Goal: Transaction & Acquisition: Purchase product/service

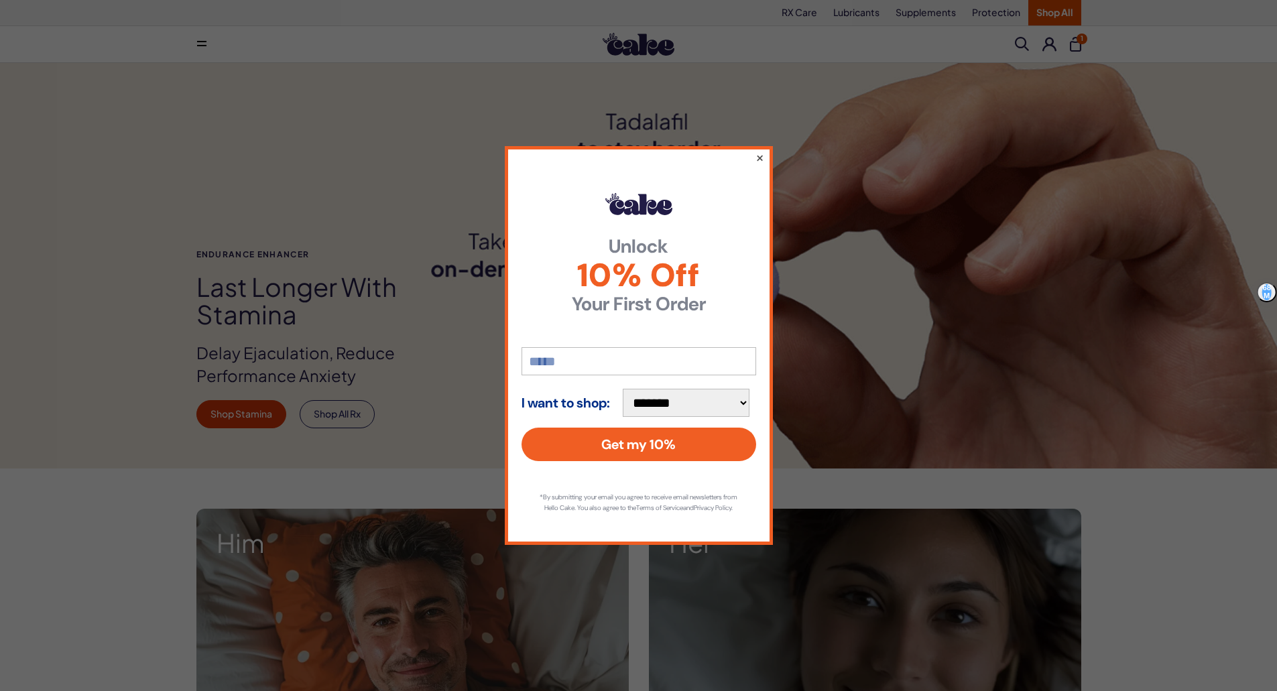
click at [760, 153] on button "×" at bounding box center [759, 158] width 9 height 16
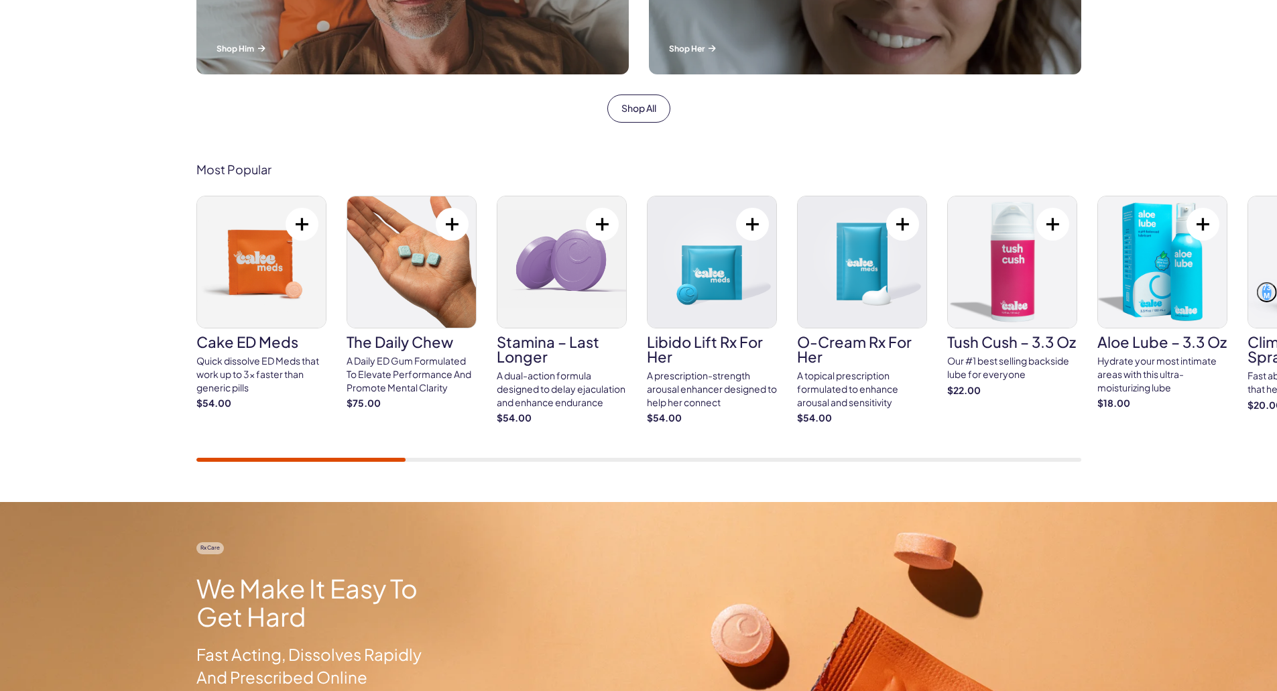
click at [540, 261] on img at bounding box center [561, 261] width 129 height 131
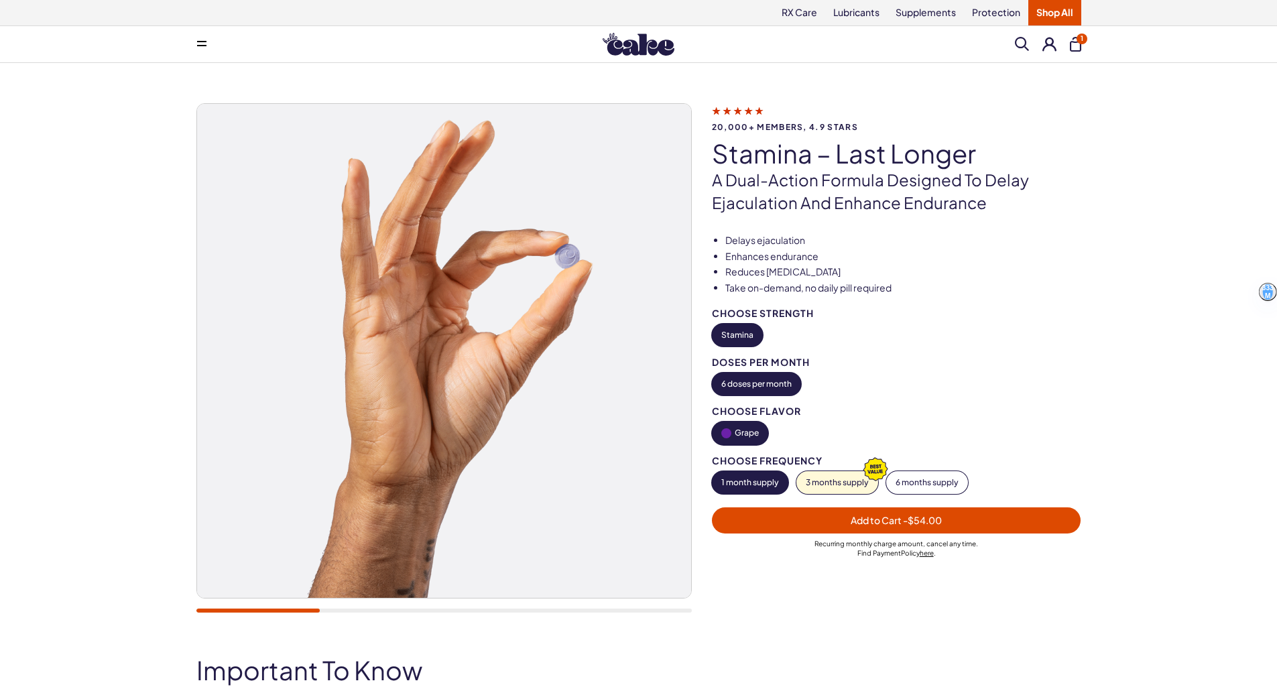
click at [951, 510] on button "Add to Cart - $54.00" at bounding box center [896, 521] width 369 height 26
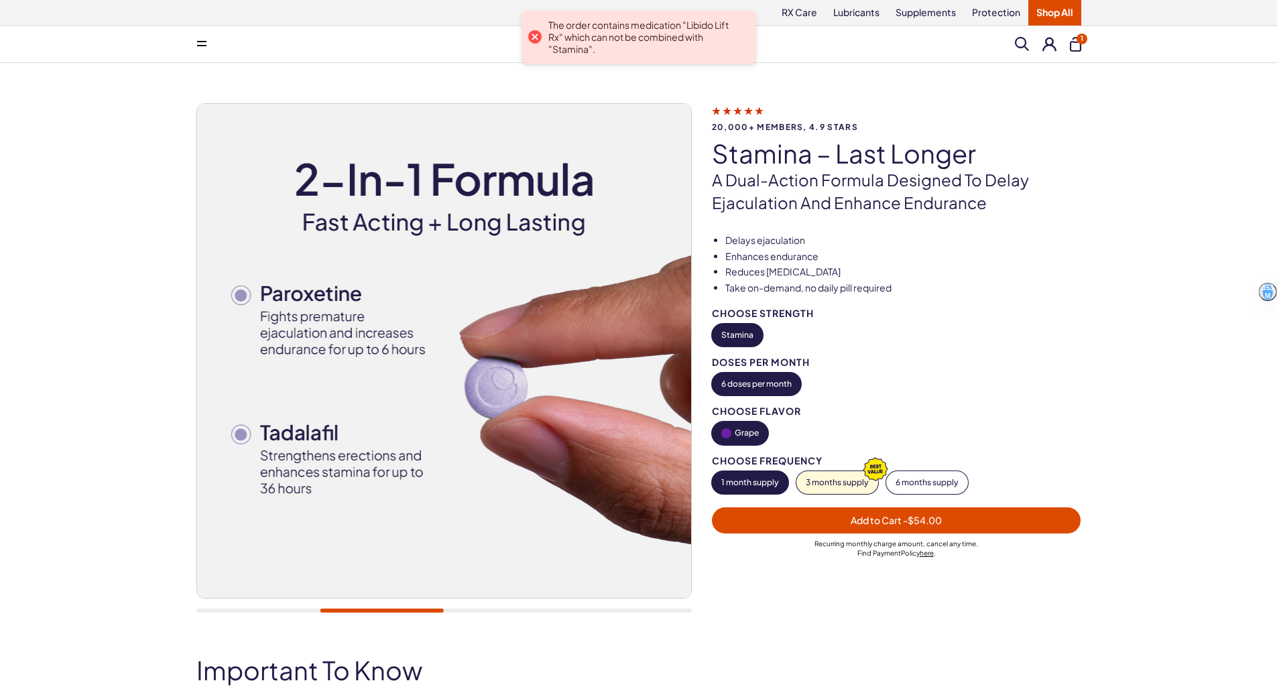
click at [1082, 52] on div "Menu Him Her Everything Rx Care Rx For Him Cake ED Meds - To Go The Daily Chew …" at bounding box center [638, 44] width 965 height 27
click at [1075, 44] on button "1" at bounding box center [1075, 44] width 11 height 15
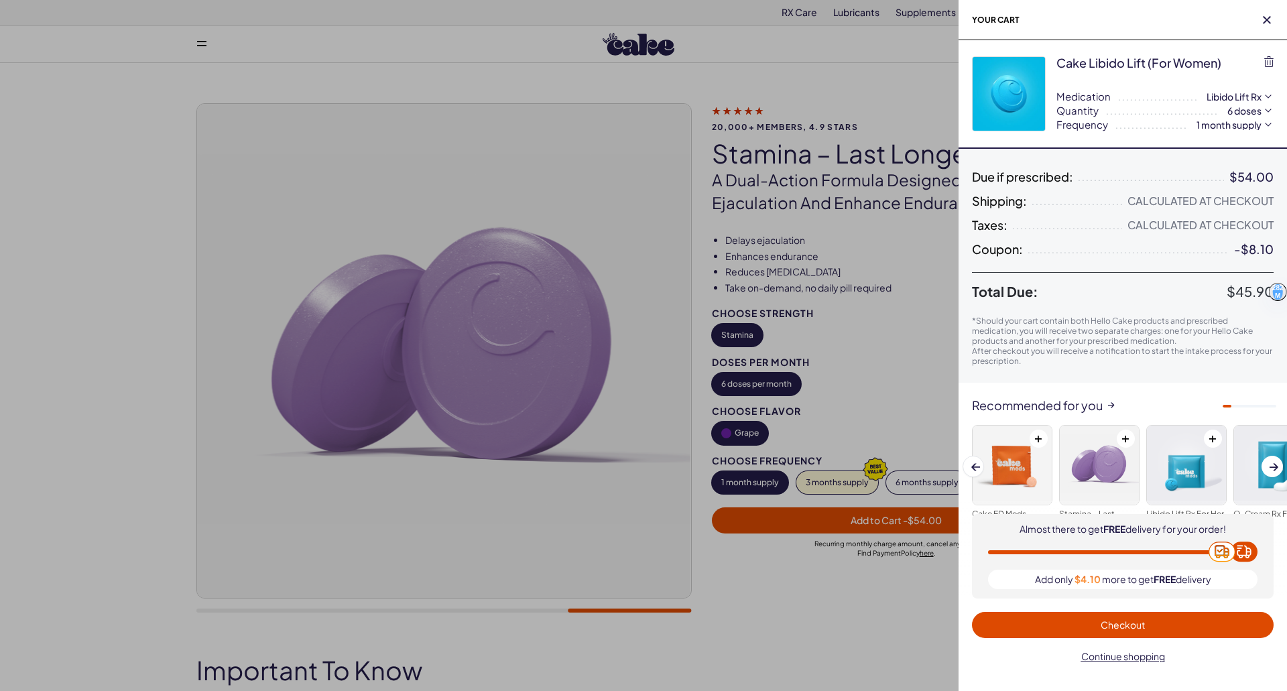
click at [1132, 628] on span "Checkout" at bounding box center [1123, 625] width 44 height 12
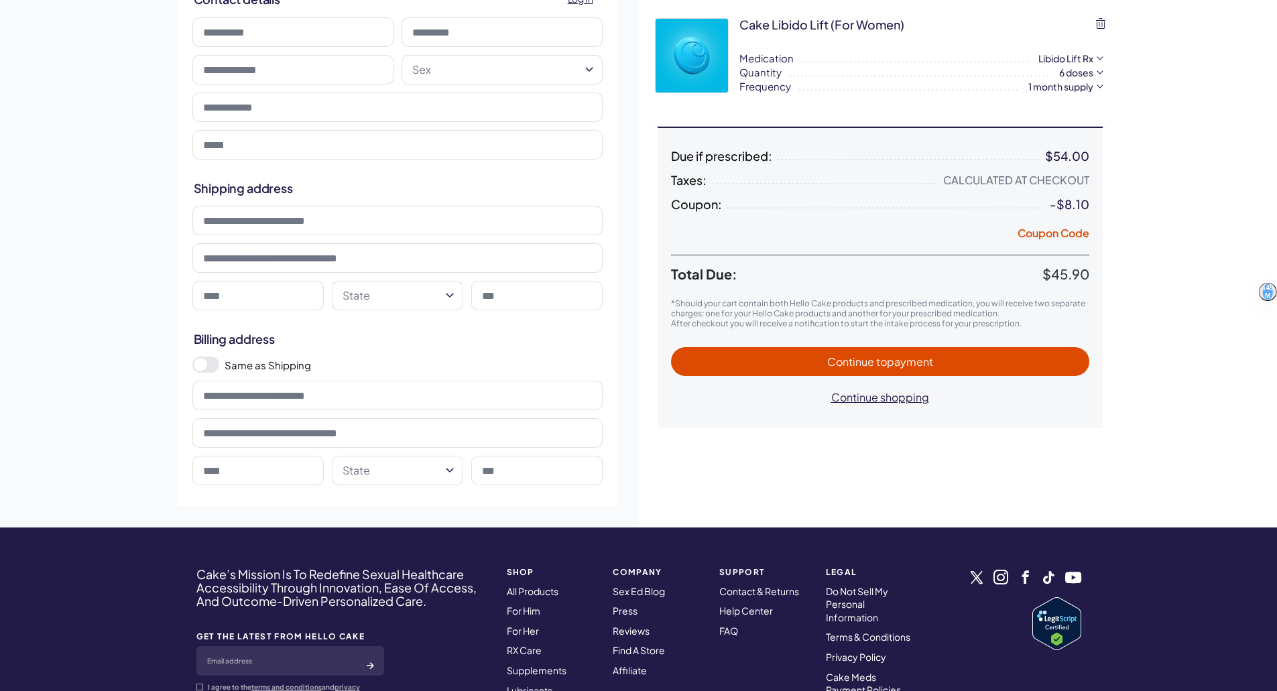
scroll to position [134, 0]
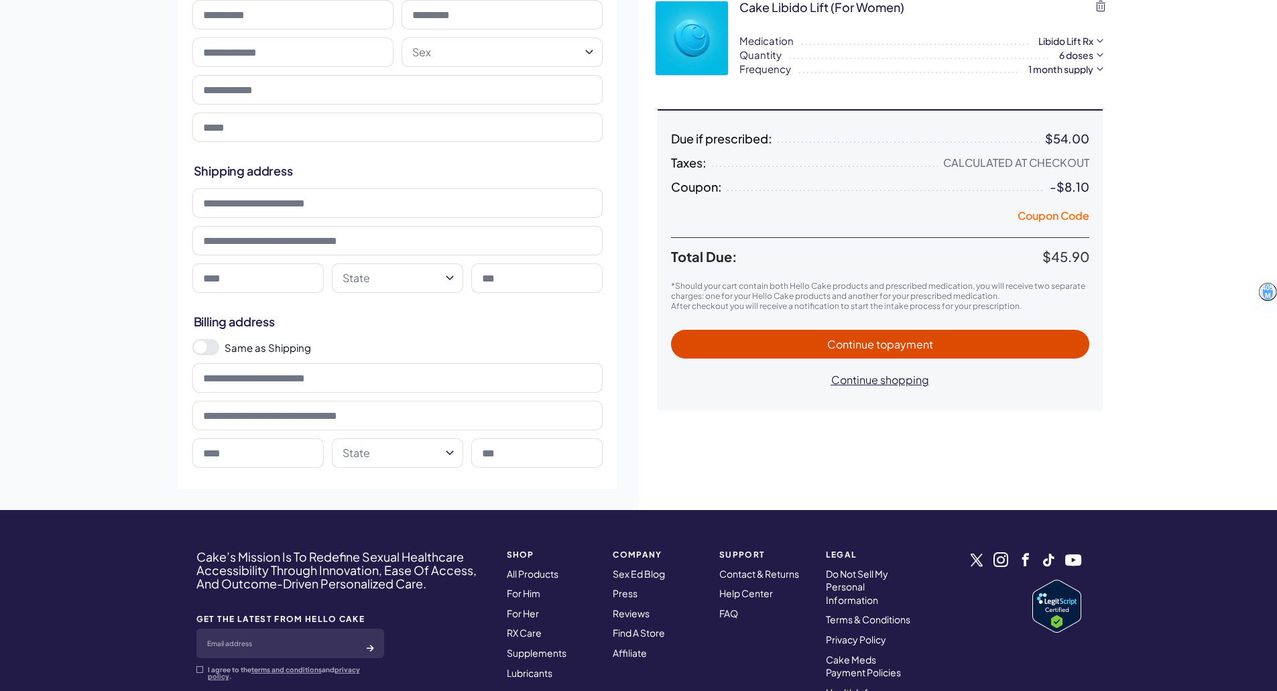
click at [1061, 215] on button "Coupon Code" at bounding box center [1054, 218] width 72 height 19
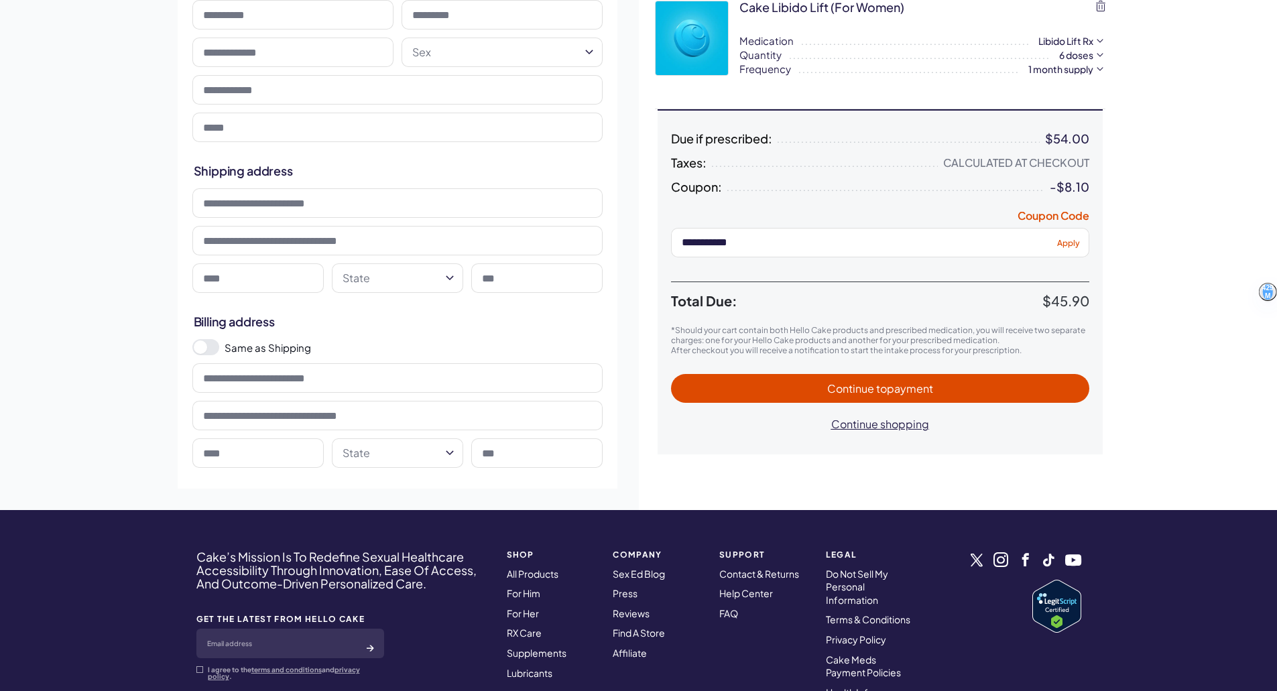
type input "**********"
click at [1064, 243] on span "Apply" at bounding box center [1068, 242] width 23 height 10
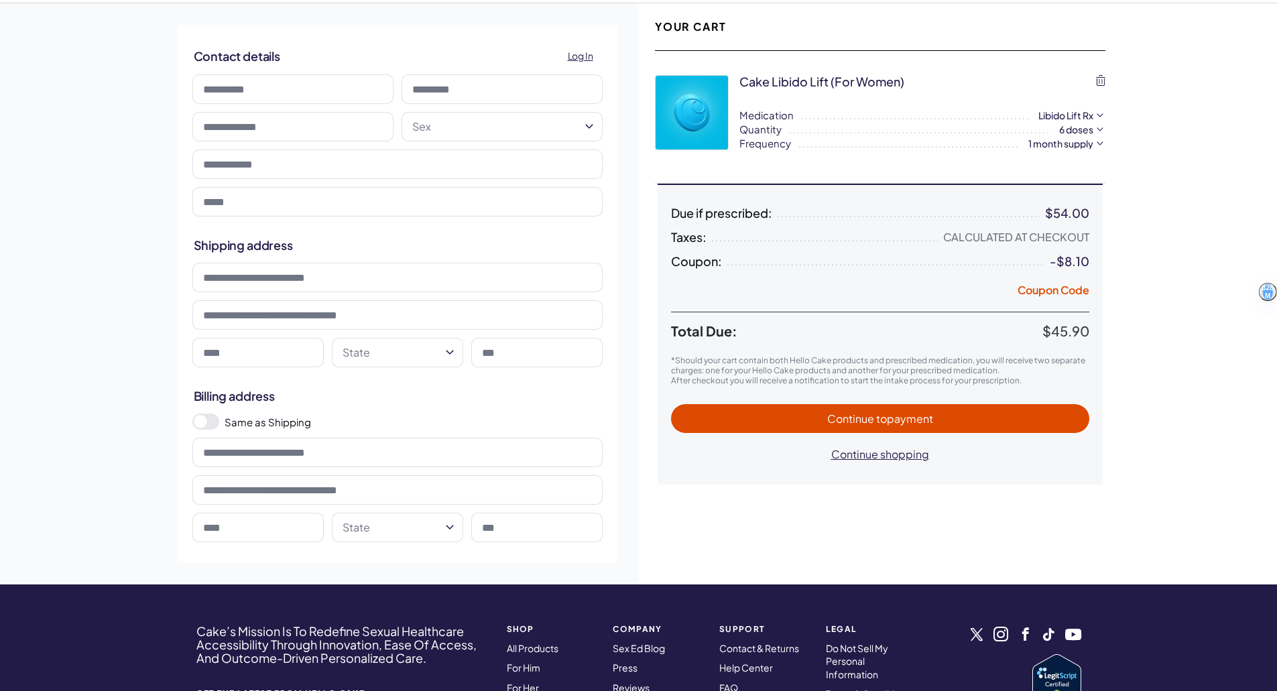
scroll to position [0, 0]
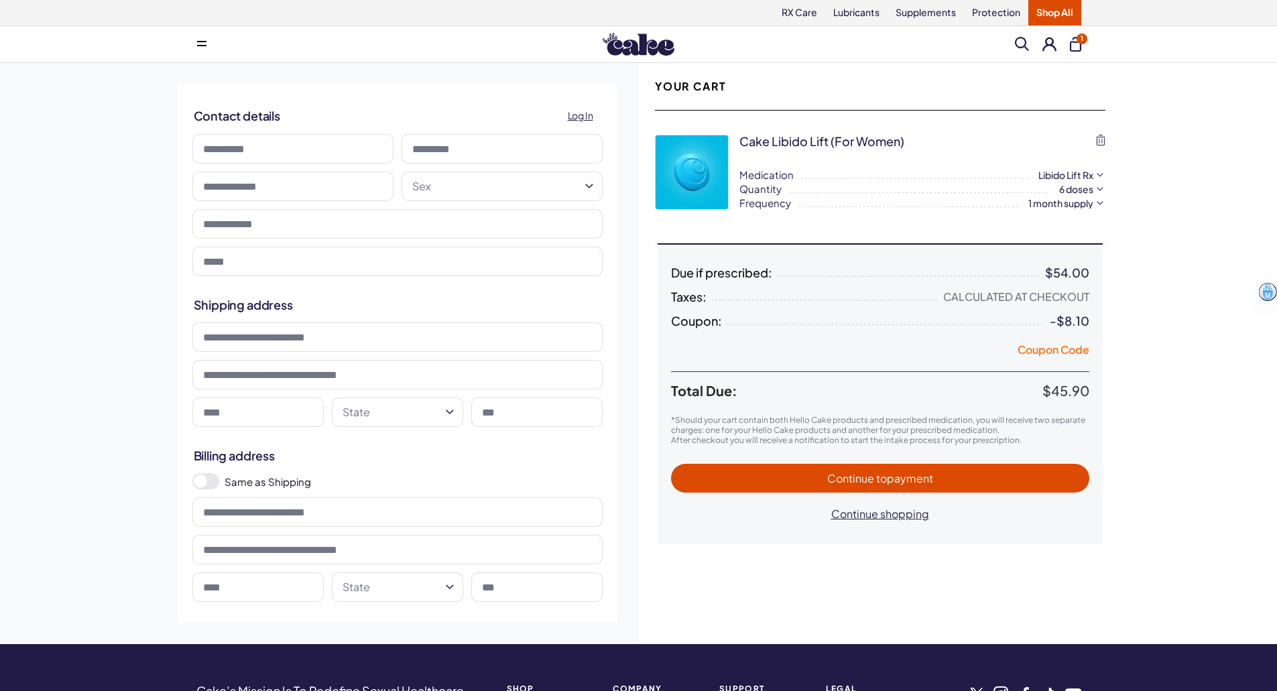
click at [1061, 351] on button "Coupon Code" at bounding box center [1054, 352] width 72 height 19
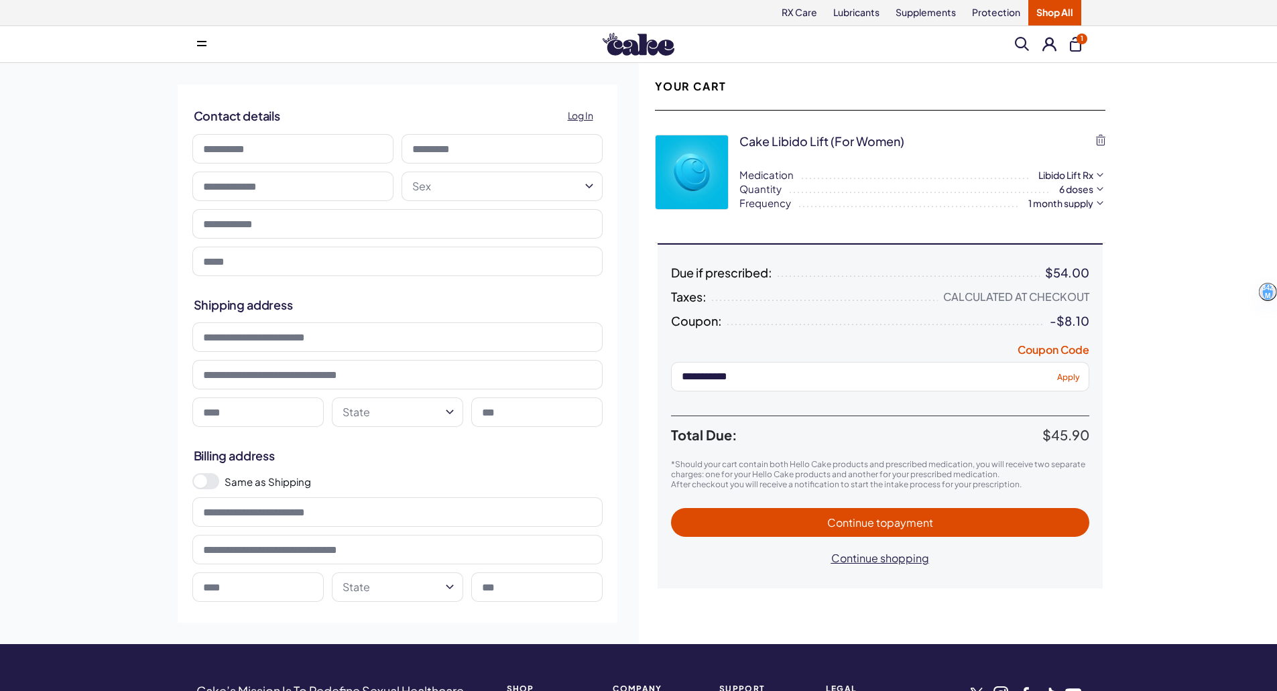
type input "**********"
click at [1071, 381] on span "Apply" at bounding box center [1068, 376] width 23 height 10
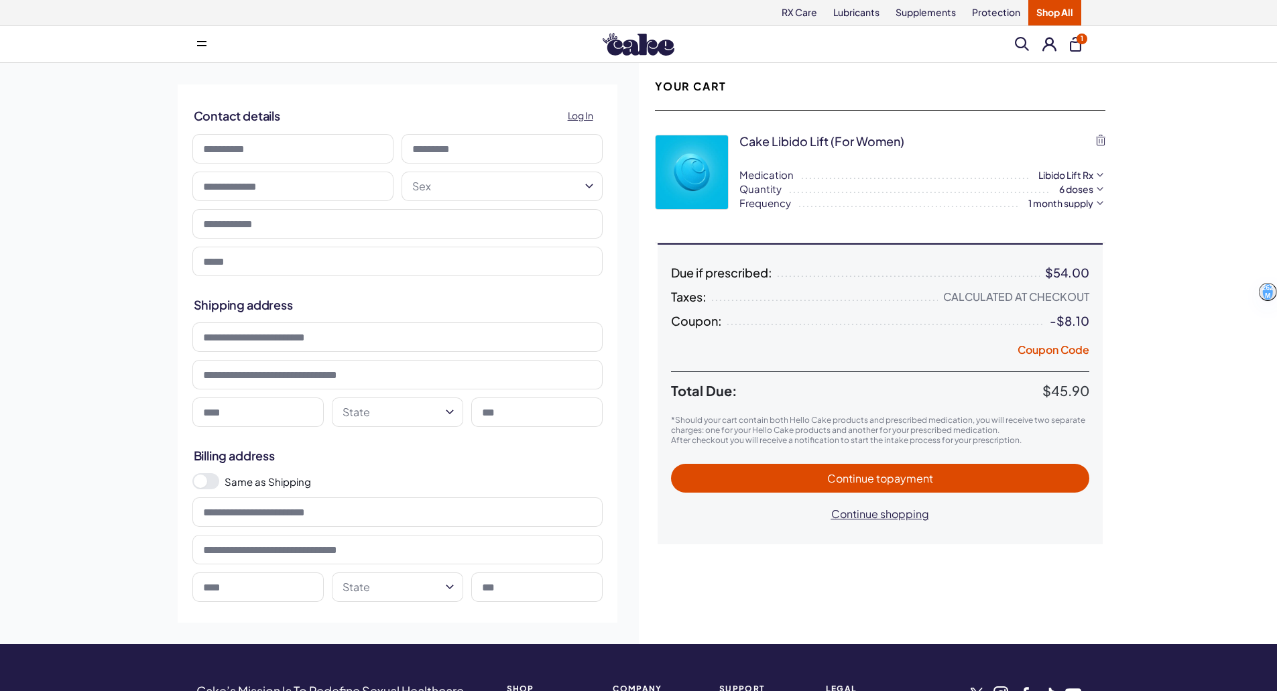
click at [639, 50] on img at bounding box center [639, 44] width 72 height 23
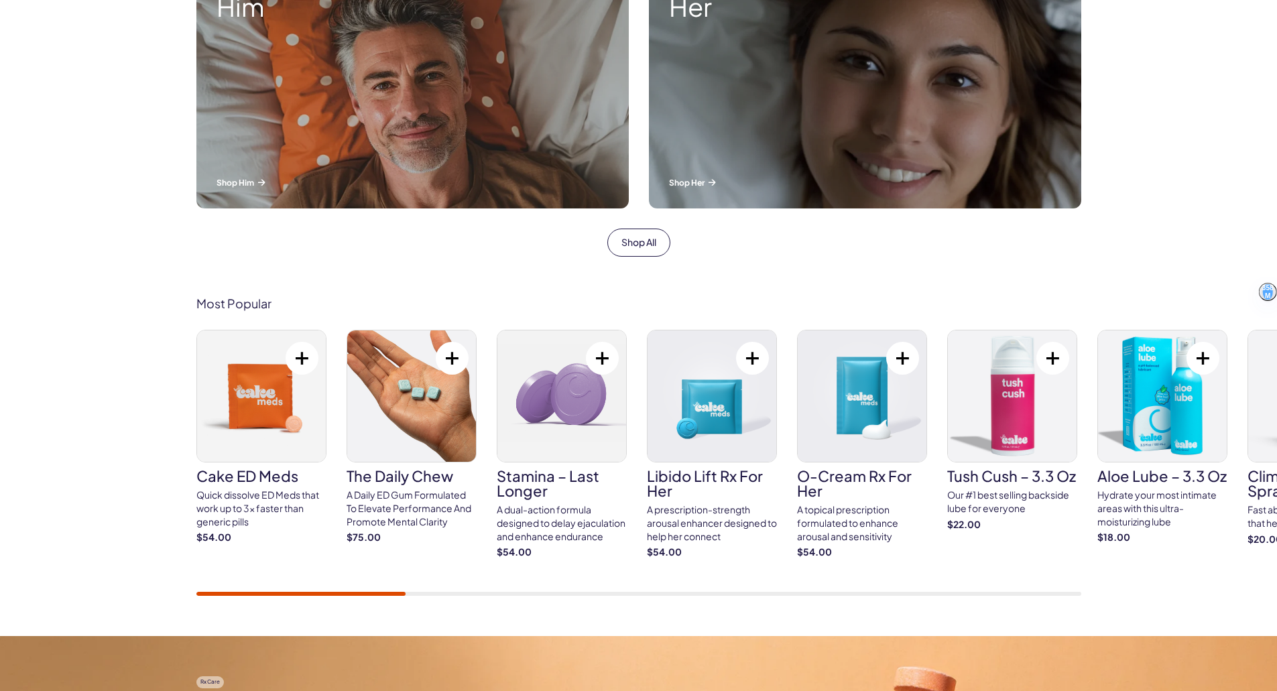
click at [1010, 388] on img at bounding box center [1012, 396] width 129 height 131
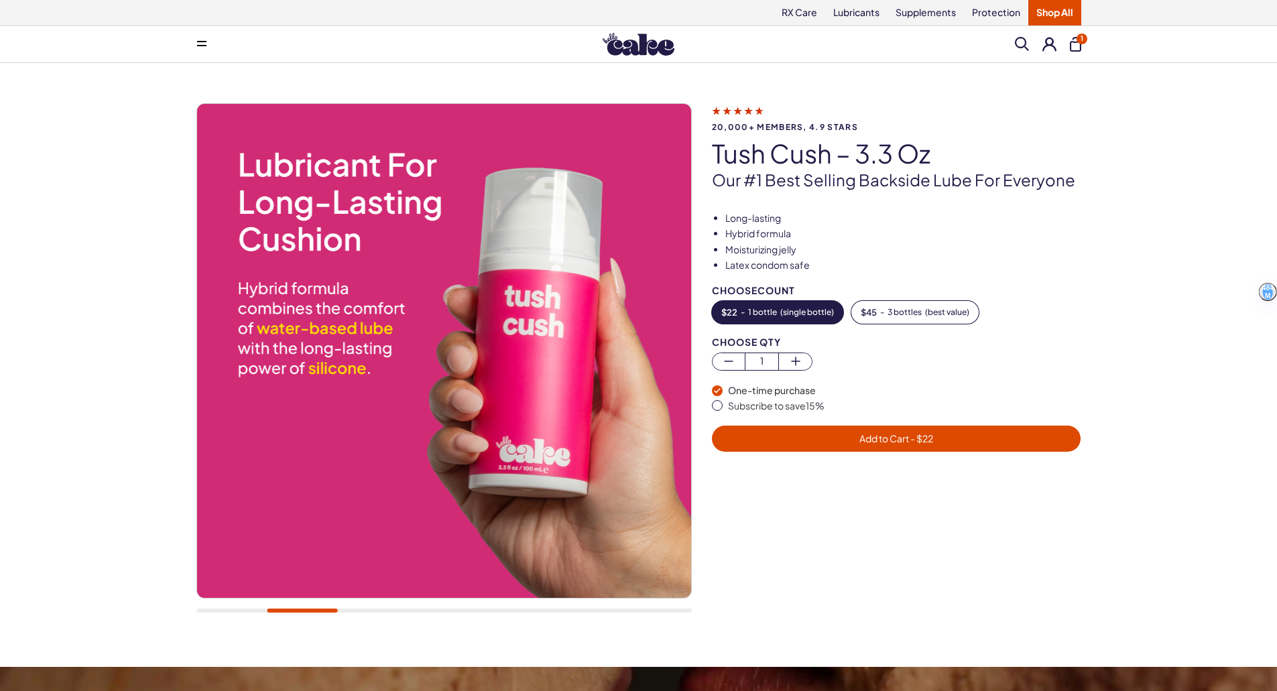
click at [897, 432] on span "Add to Cart - $ 22" at bounding box center [896, 438] width 353 height 15
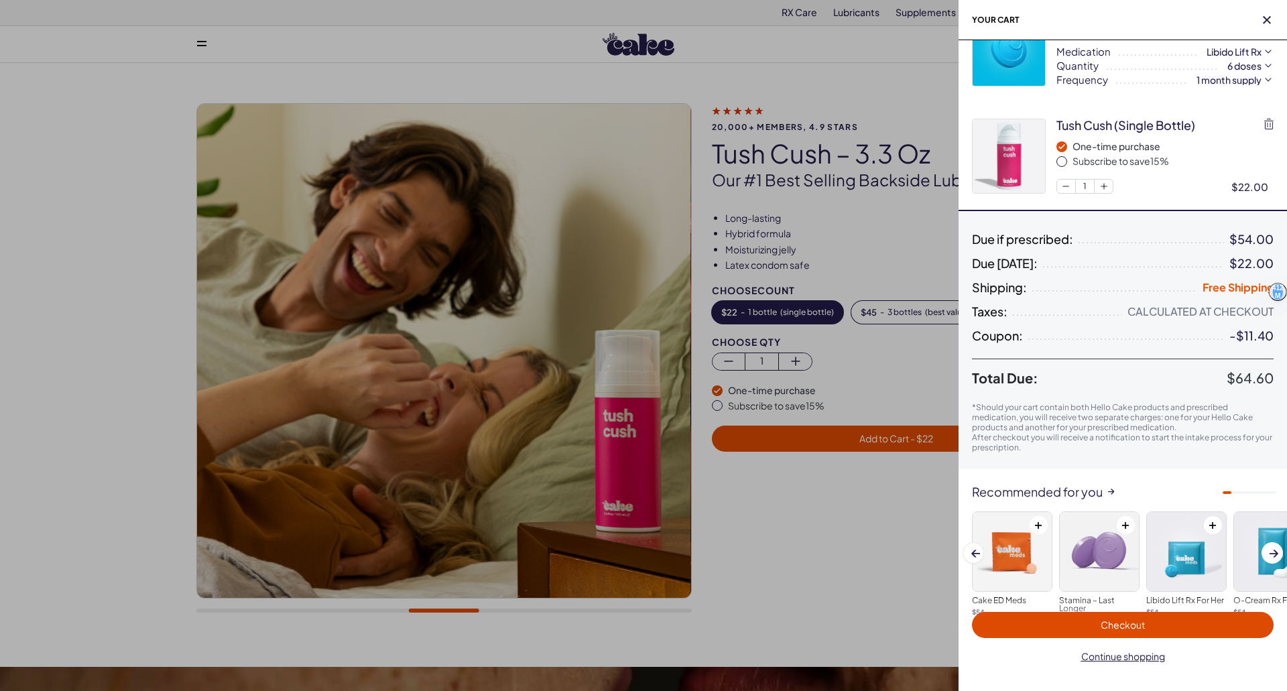
scroll to position [67, 0]
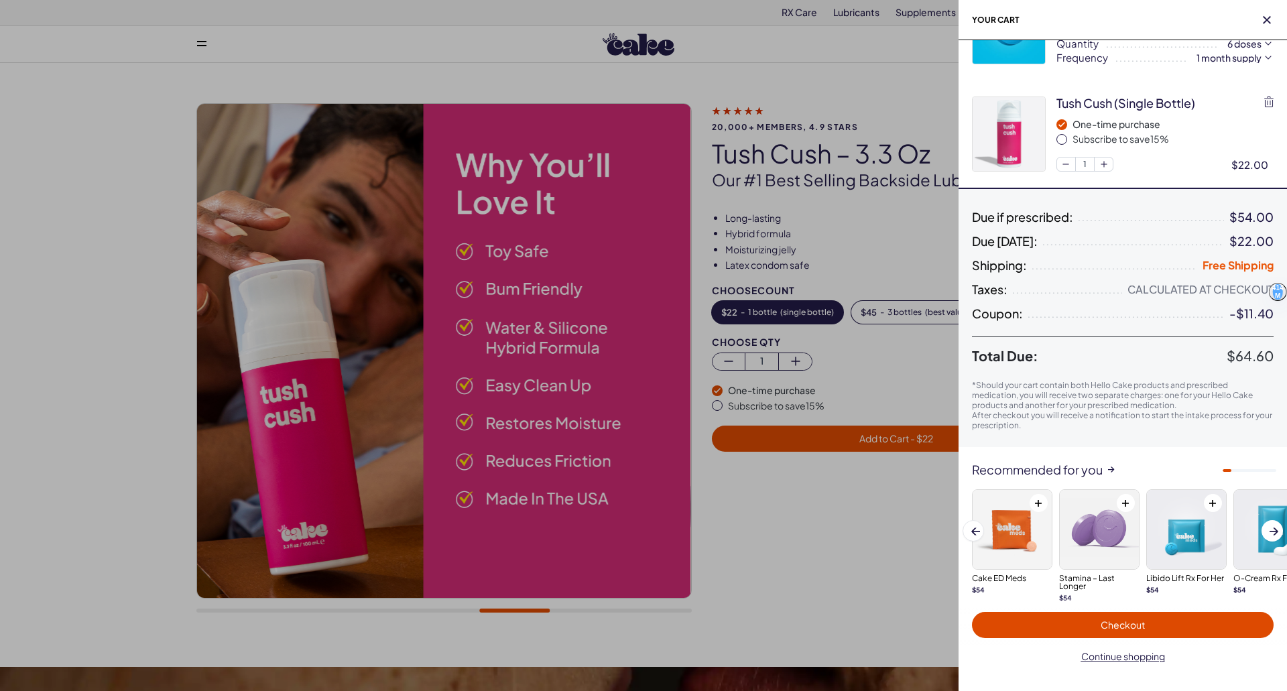
click at [1241, 312] on div "-$11.40" at bounding box center [1252, 313] width 44 height 13
click at [1147, 621] on span "Checkout" at bounding box center [1123, 624] width 286 height 15
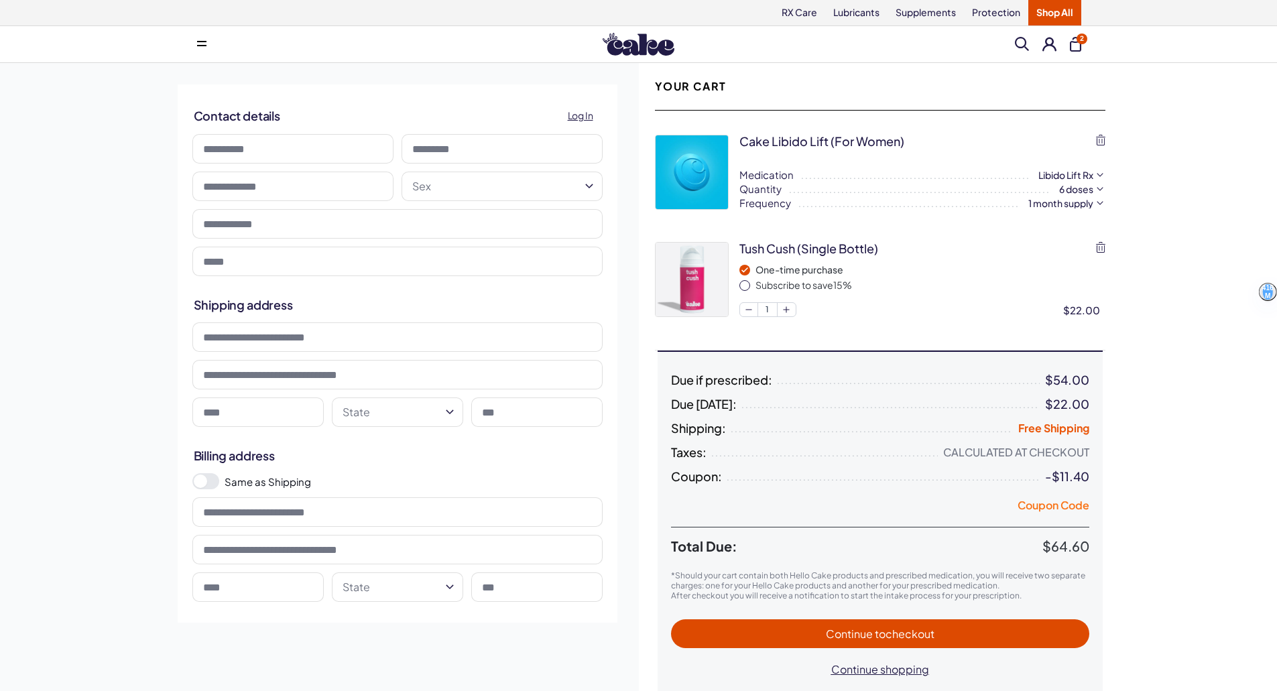
click at [1055, 504] on button "Coupon Code" at bounding box center [1054, 507] width 72 height 19
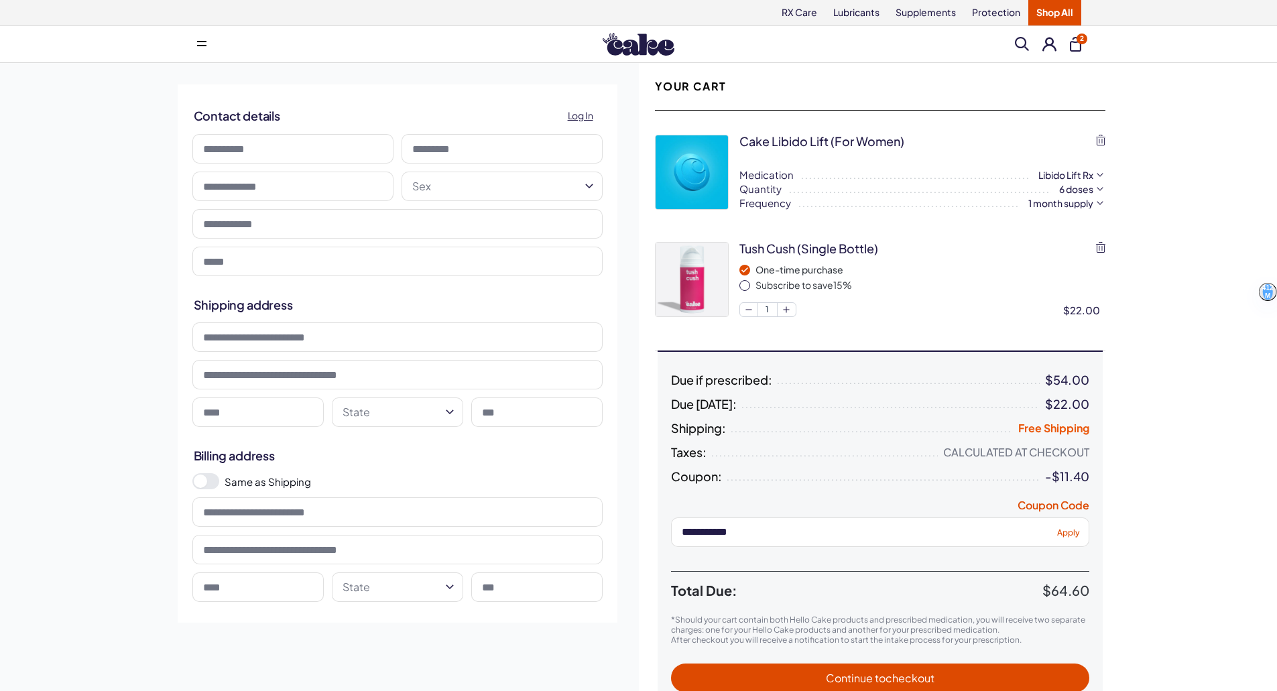
type input "**********"
click at [1069, 534] on span "Apply" at bounding box center [1068, 532] width 23 height 10
